Goal: Use online tool/utility

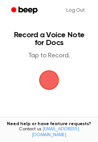
click at [40, 82] on span "button" at bounding box center [48, 80] width 33 height 33
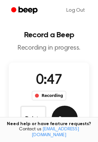
click at [62, 117] on button "Save" at bounding box center [64, 119] width 26 height 26
